Goal: Obtain resource: Obtain resource

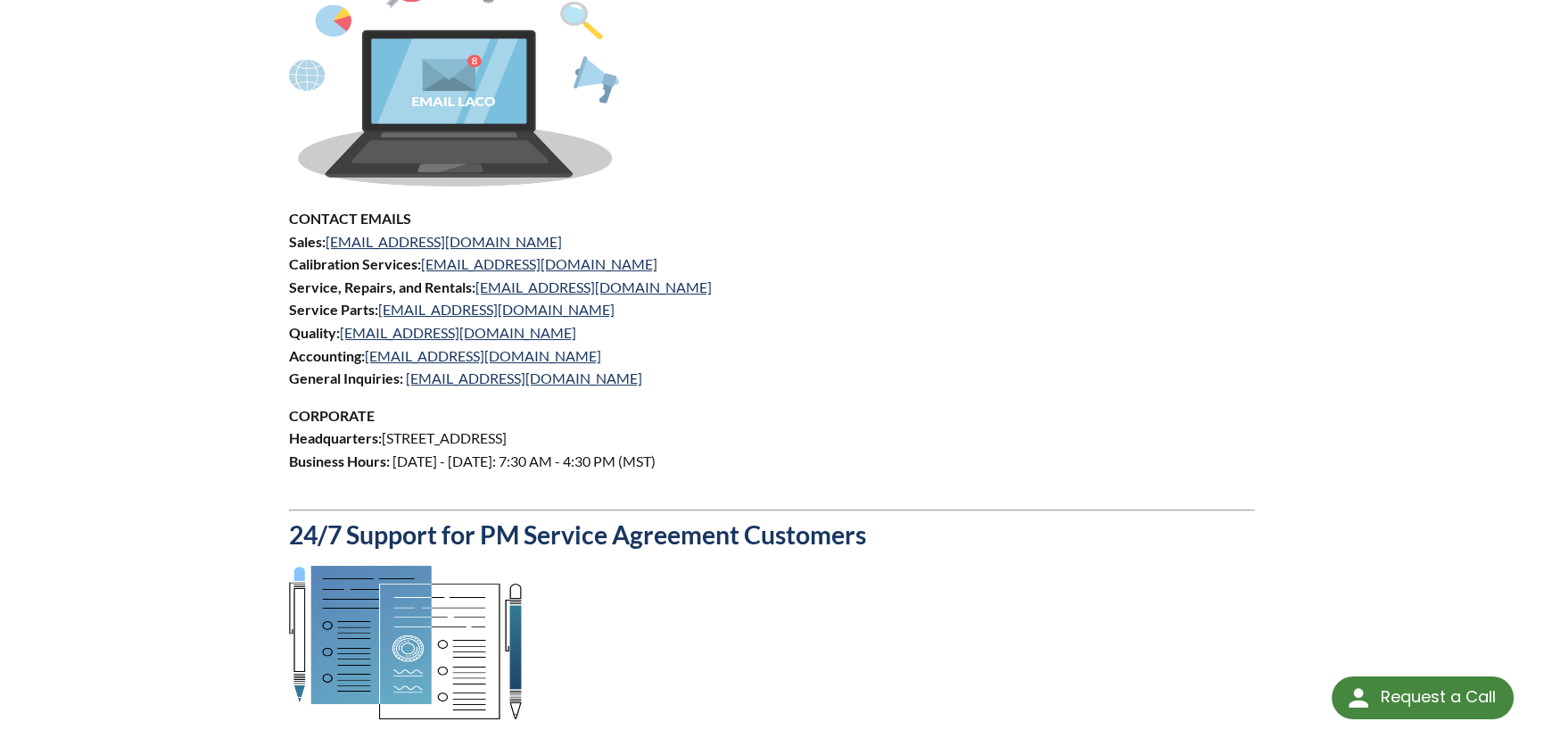
select select "Language Translate Widget"
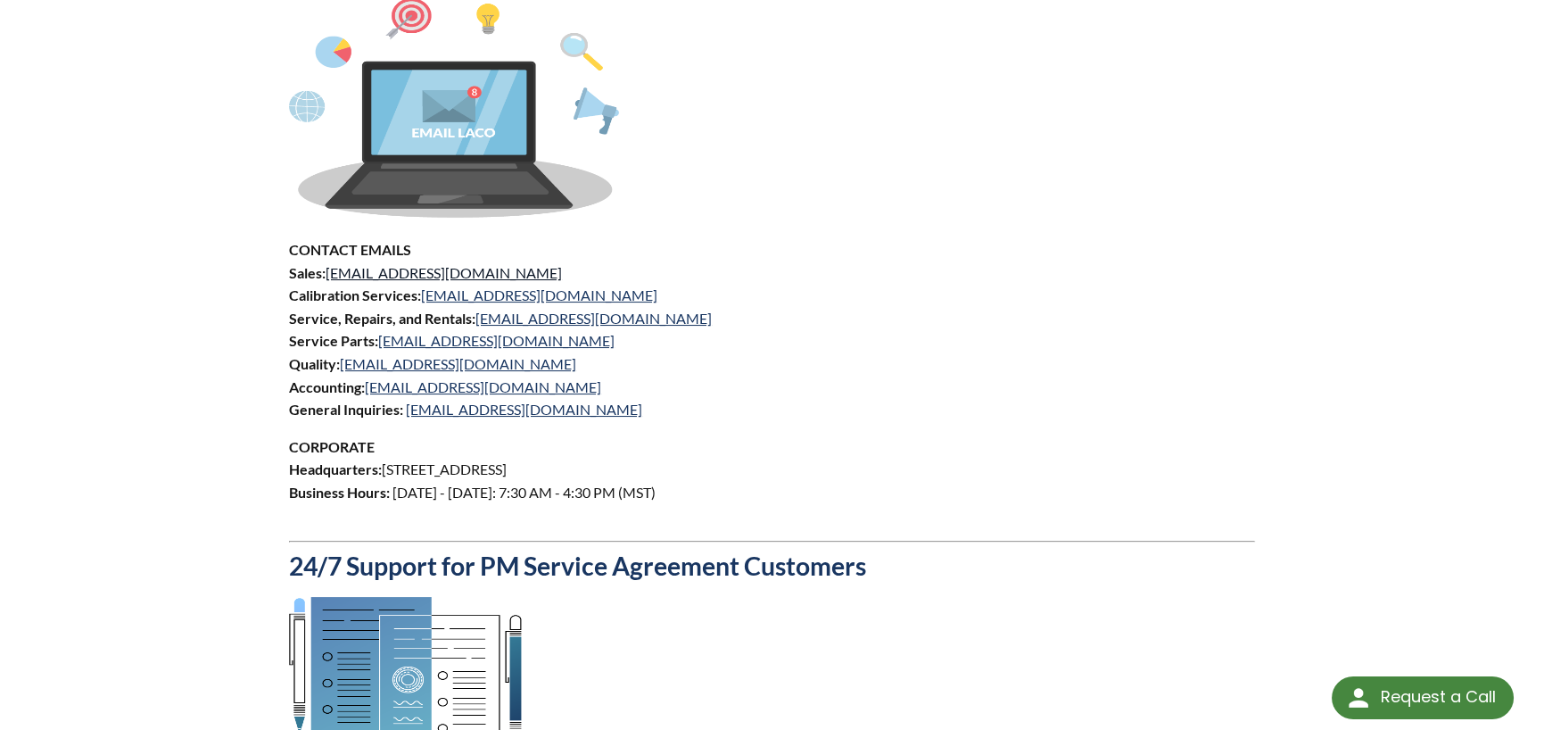
click at [350, 275] on link "sales@lacotech.com" at bounding box center [444, 272] width 236 height 17
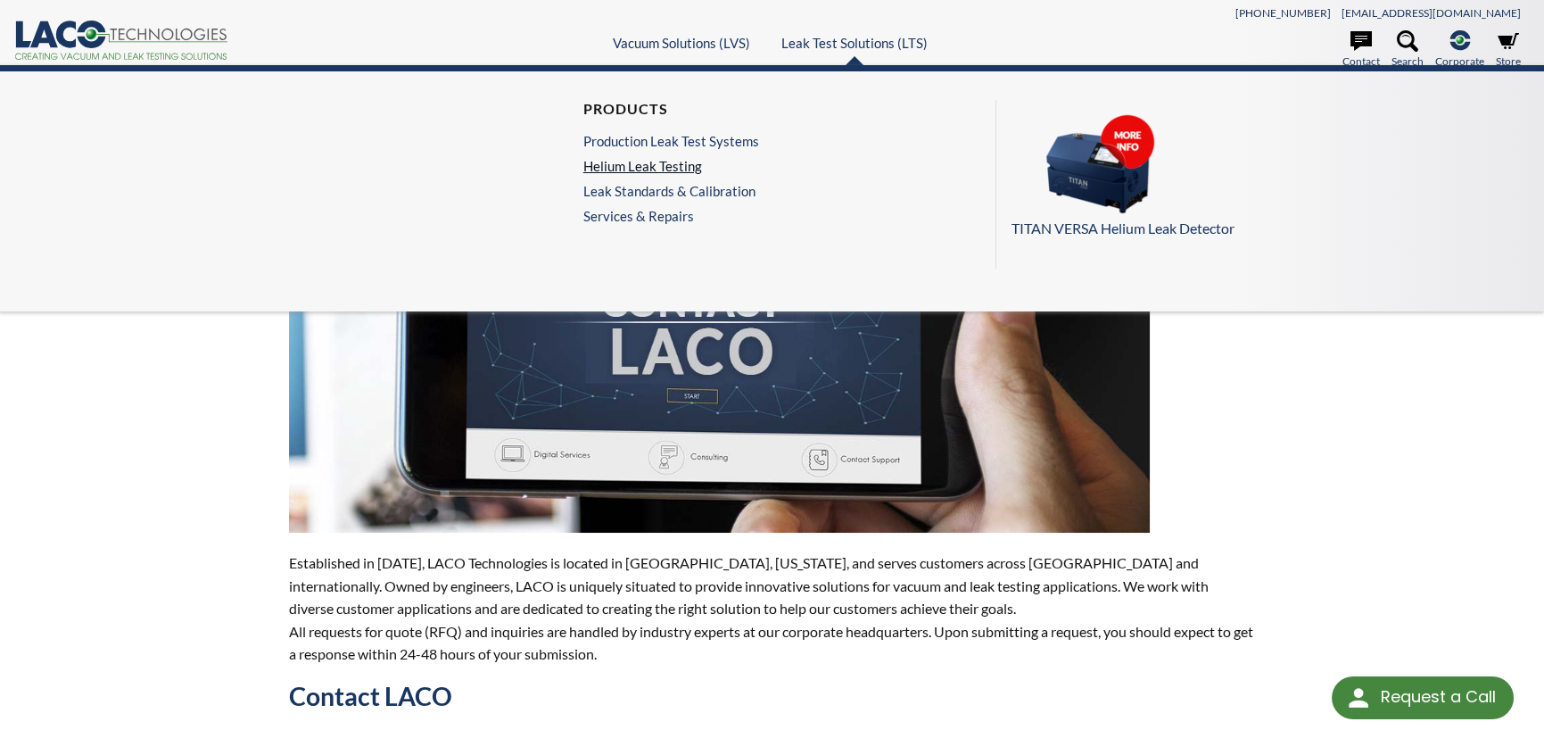
click at [658, 169] on link "Helium Leak Testing" at bounding box center [671, 166] width 176 height 16
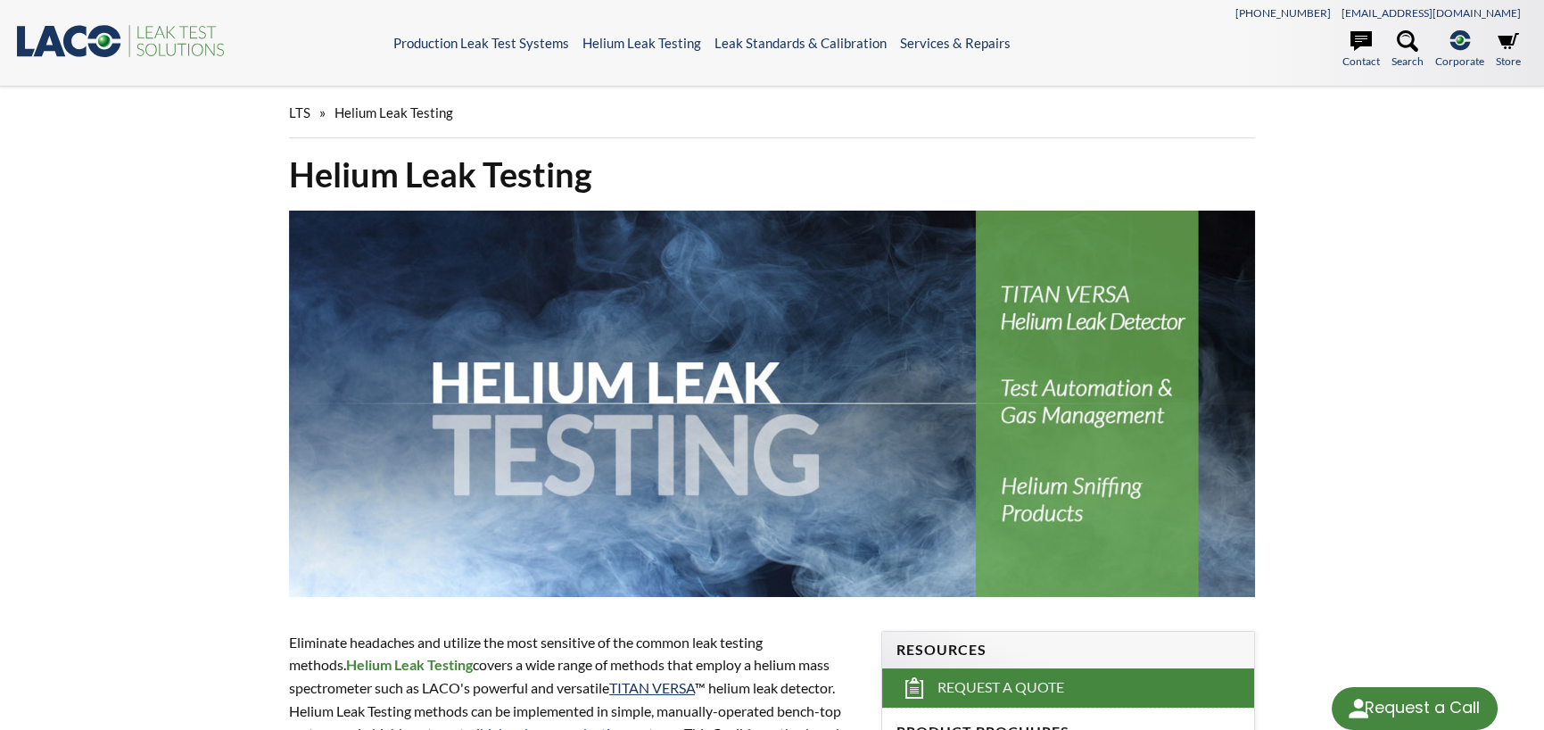
select select "Language Translate Widget"
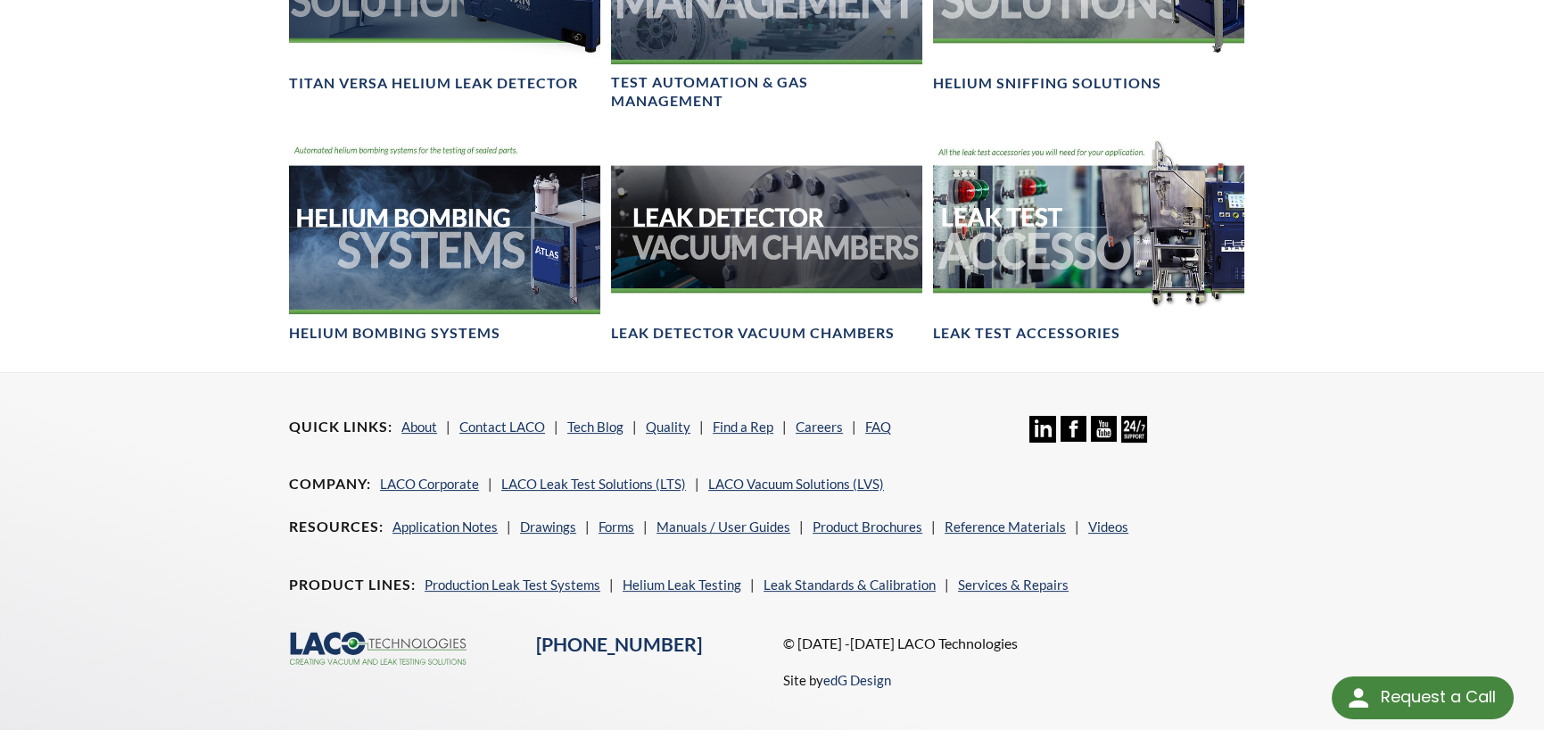
scroll to position [1427, 0]
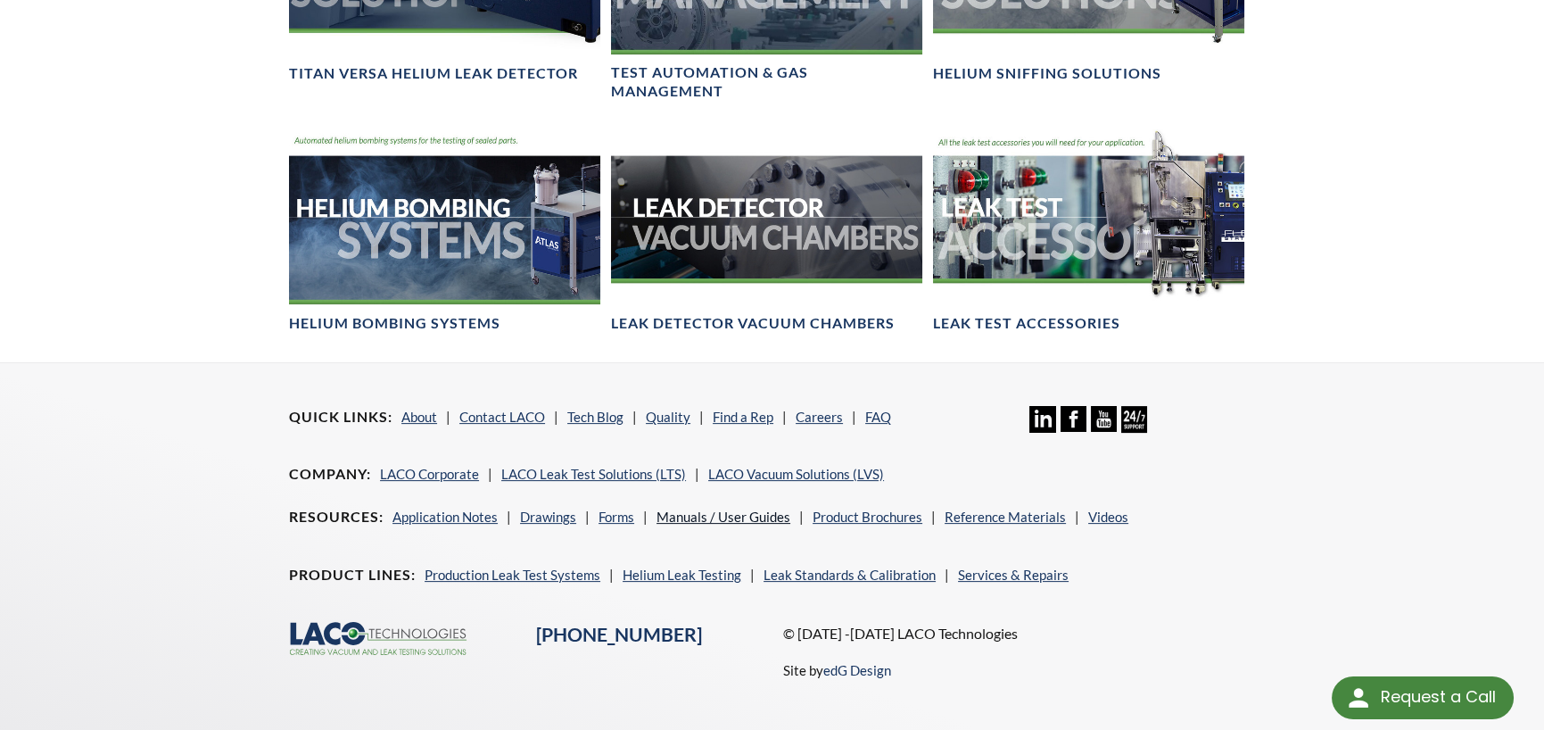
click at [725, 508] on link "Manuals / User Guides" at bounding box center [724, 516] width 134 height 16
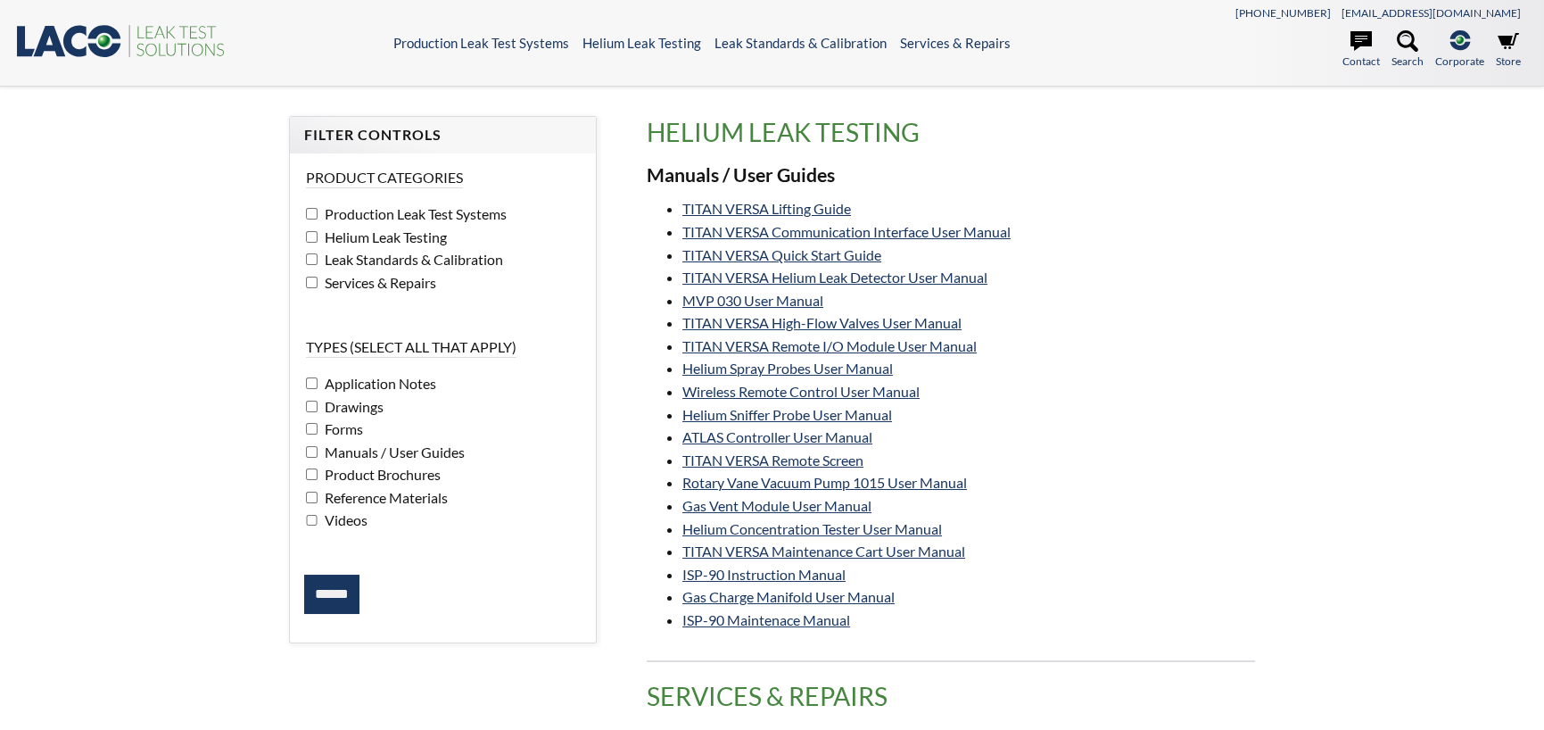
select select "Language Translate Widget"
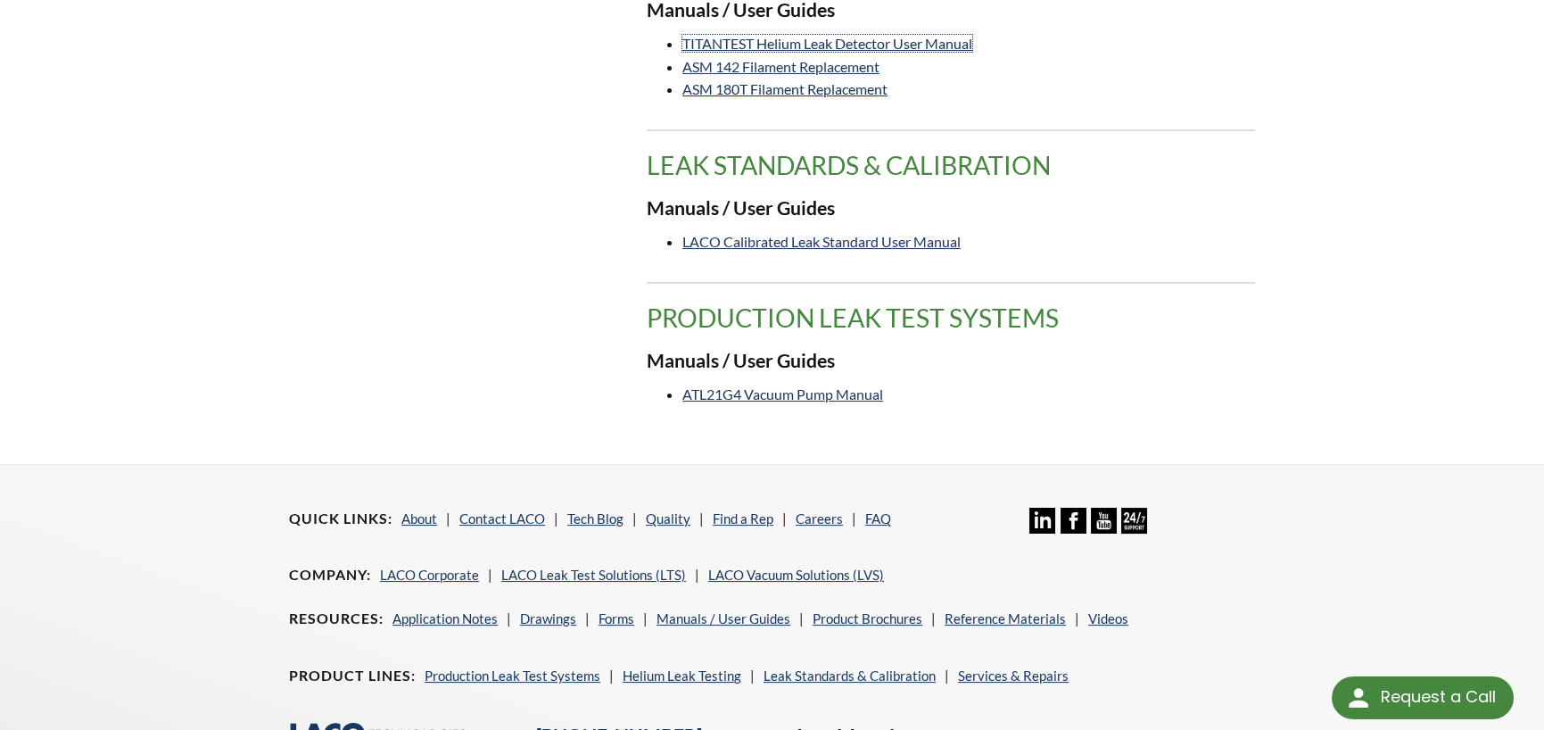
scroll to position [874, 0]
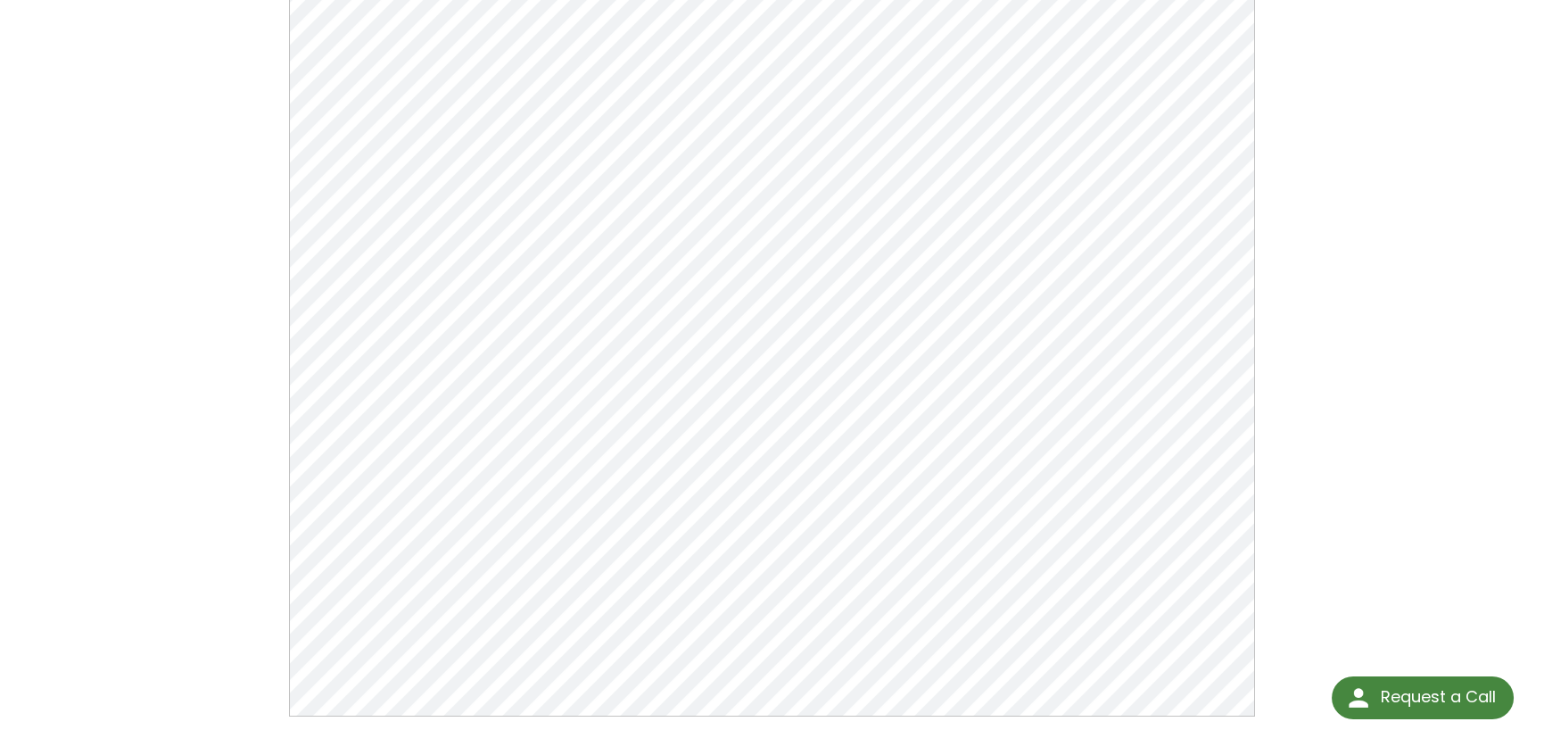
scroll to position [223, 0]
